Goal: Task Accomplishment & Management: Complete application form

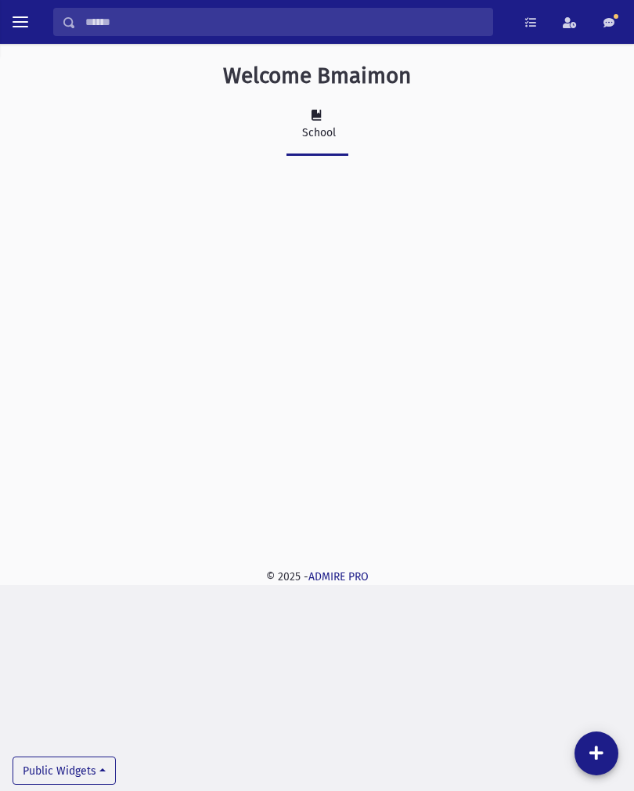
click at [31, 20] on button "toggle menu" at bounding box center [20, 22] width 28 height 28
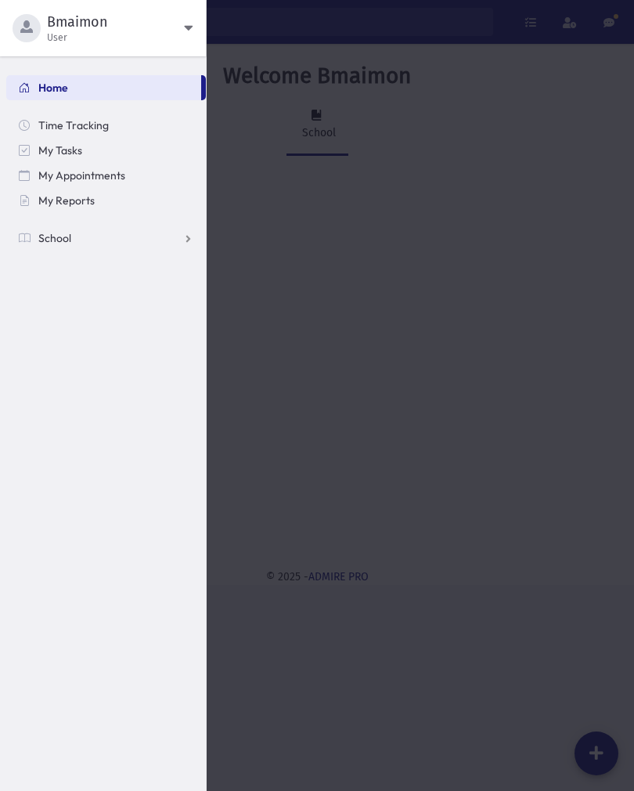
click at [55, 233] on span "School" at bounding box center [54, 238] width 33 height 14
click at [75, 294] on span "Attendance" at bounding box center [76, 288] width 58 height 14
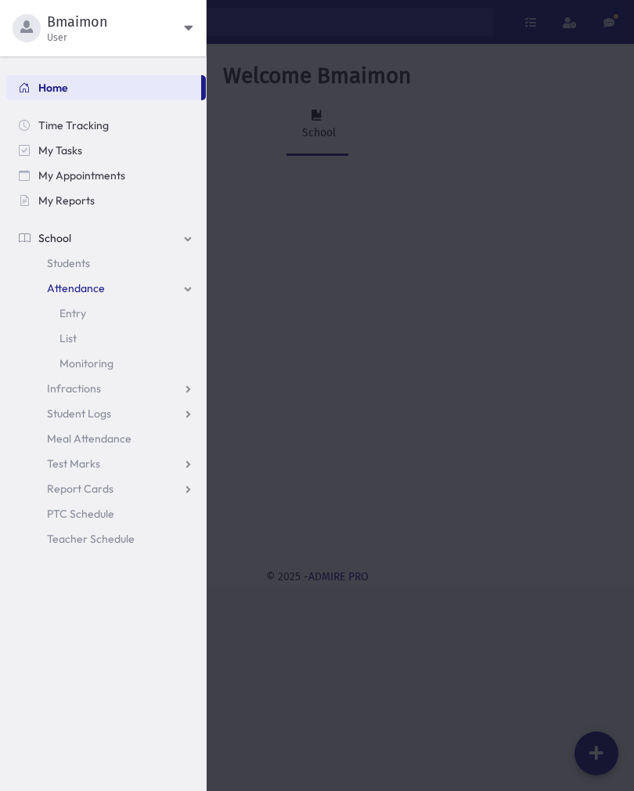
click at [66, 316] on span "Entry" at bounding box center [73, 313] width 27 height 14
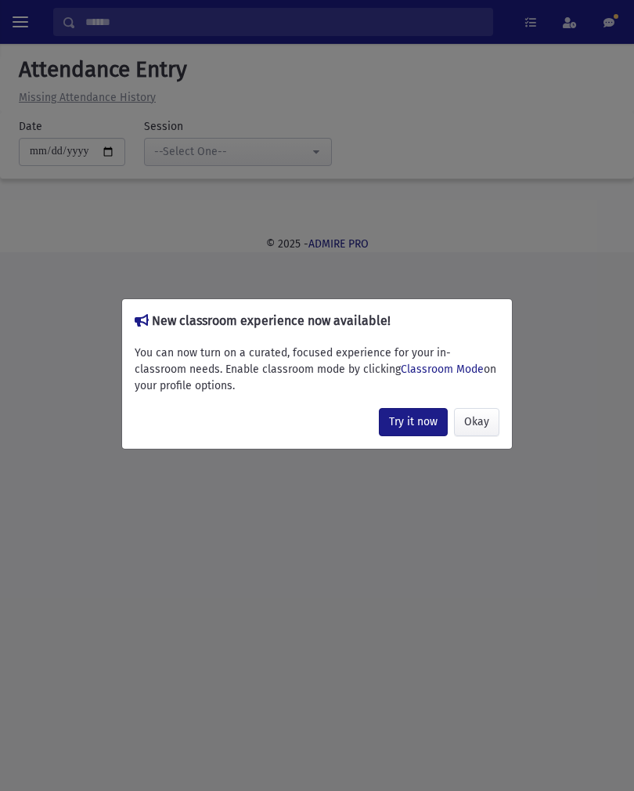
click at [482, 431] on button "Okay" at bounding box center [476, 422] width 45 height 28
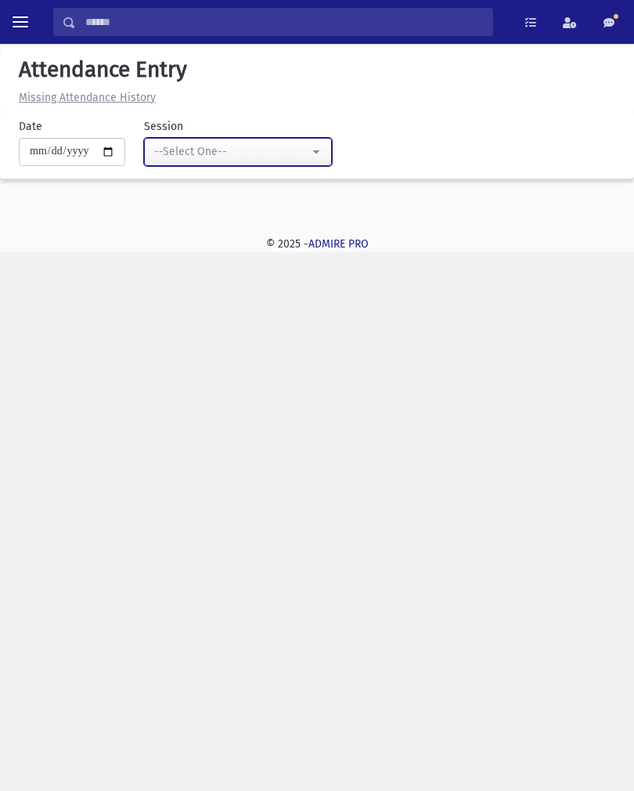
click at [164, 163] on button "--Select One--" at bounding box center [238, 152] width 188 height 28
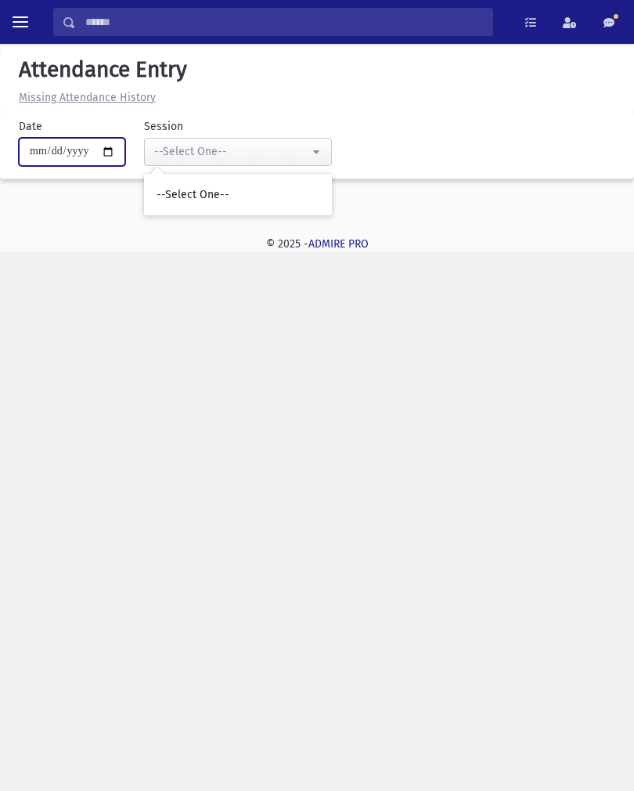
click at [40, 150] on input "**********" at bounding box center [72, 152] width 106 height 28
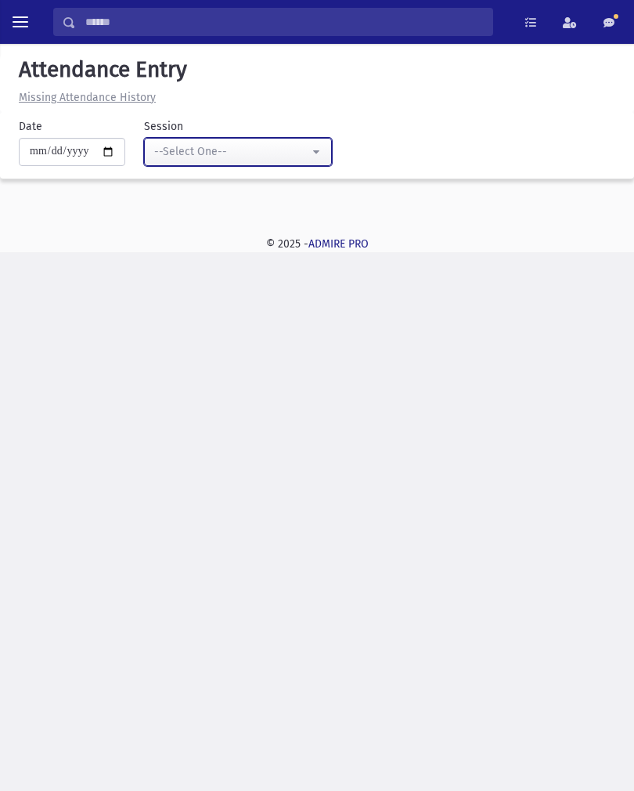
click at [155, 159] on div "--Select One--" at bounding box center [231, 151] width 155 height 17
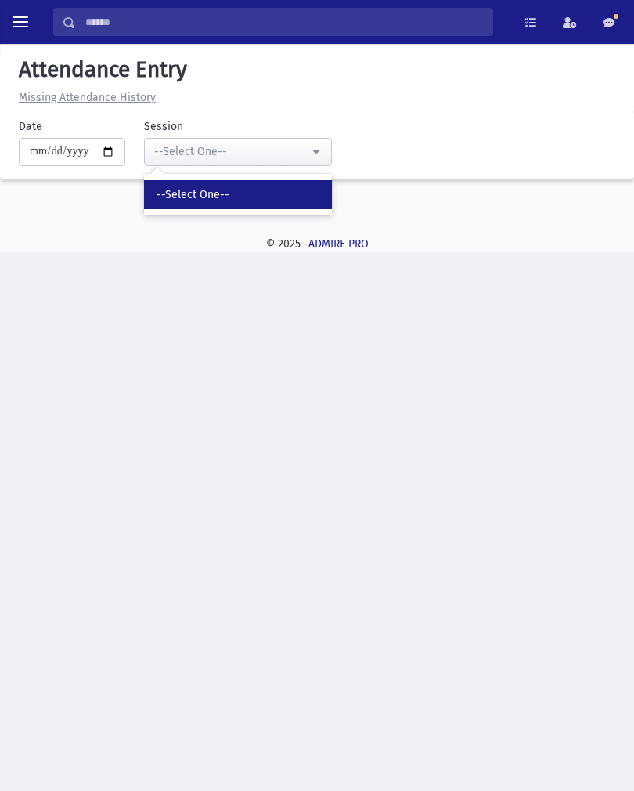
click at [172, 187] on span "--Select One--" at bounding box center [193, 195] width 73 height 16
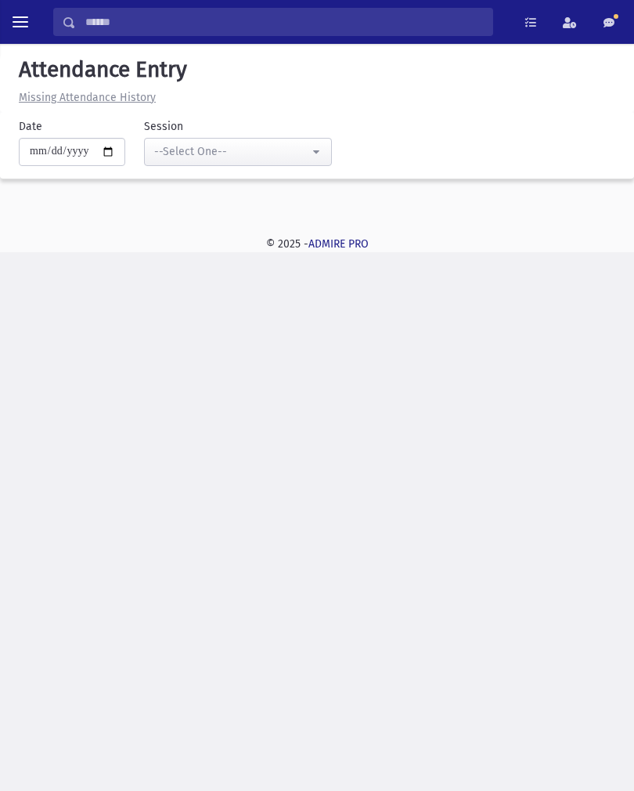
click at [565, 24] on span at bounding box center [570, 22] width 14 height 11
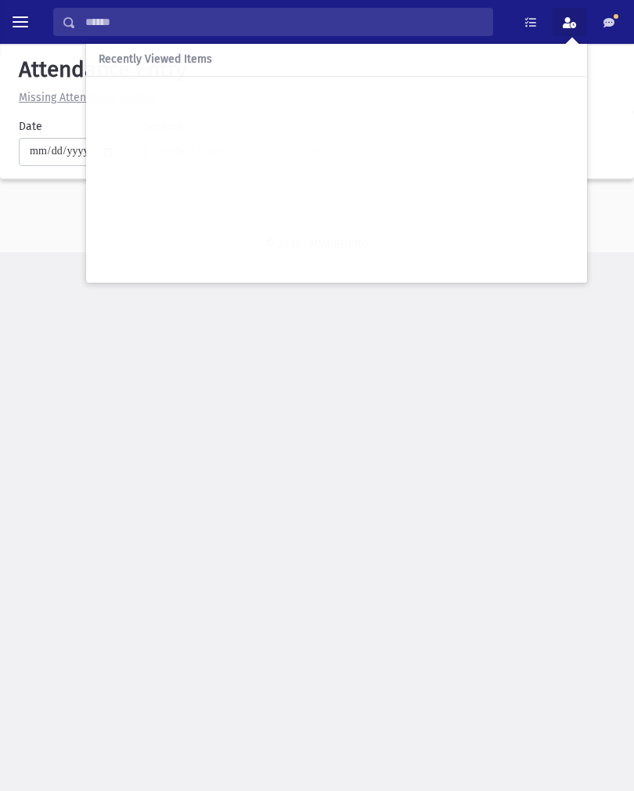
click at [518, 407] on div "Search Results Students" at bounding box center [317, 395] width 634 height 791
